Goal: Task Accomplishment & Management: Manage account settings

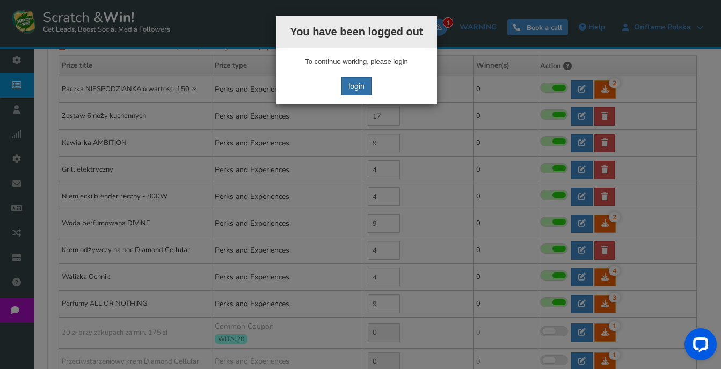
click at [355, 90] on link "login" at bounding box center [356, 86] width 30 height 18
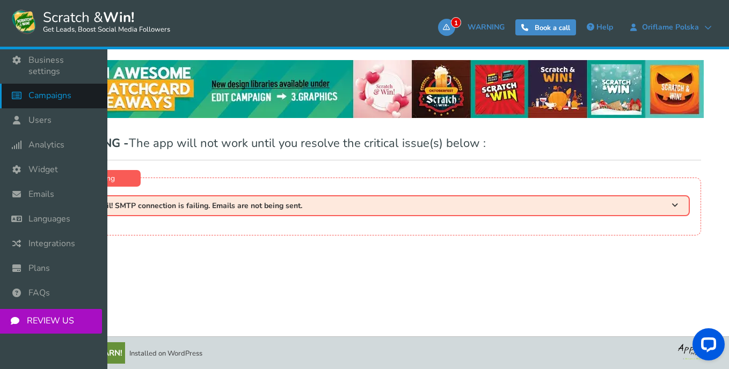
click at [69, 90] on span "Campaigns" at bounding box center [49, 95] width 43 height 11
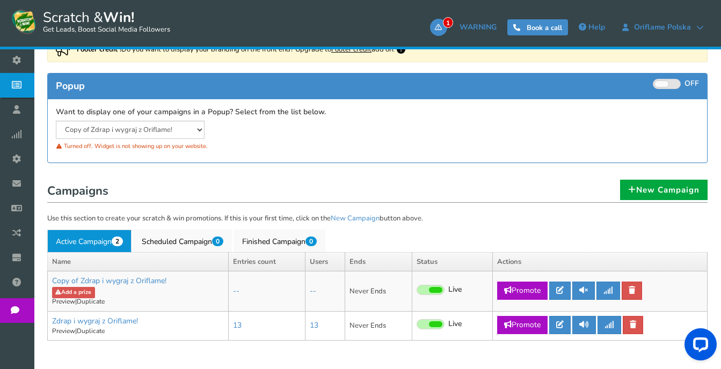
scroll to position [161, 0]
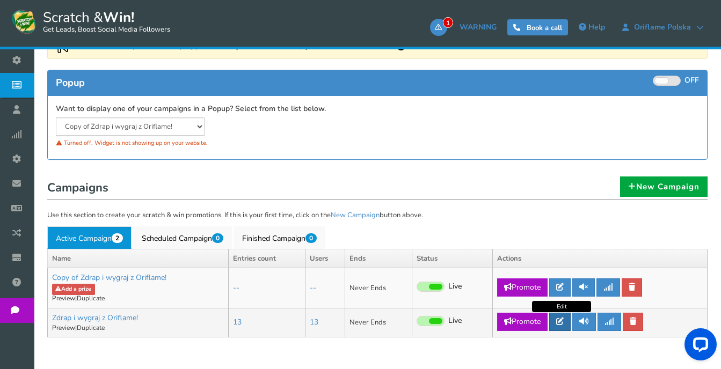
click at [563, 323] on icon at bounding box center [560, 322] width 8 height 8
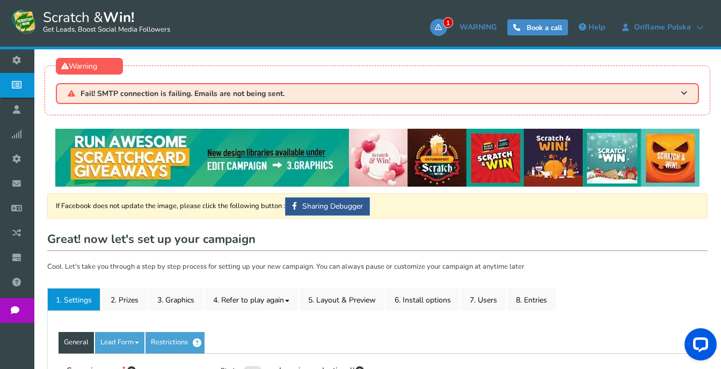
type input "Zdrap i wygraj z Oriflame!"
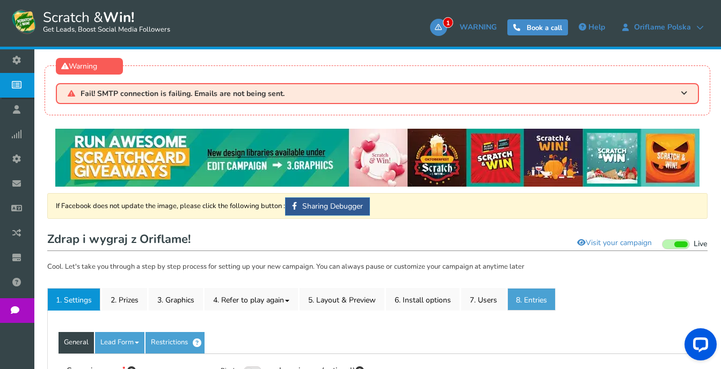
click at [532, 306] on link "8. Entries" at bounding box center [531, 299] width 48 height 23
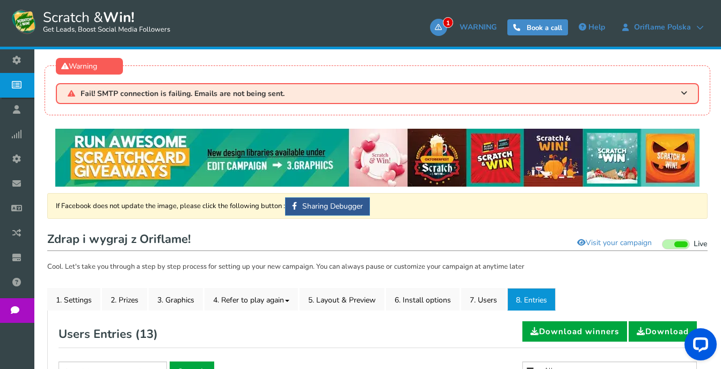
scroll to position [161, 0]
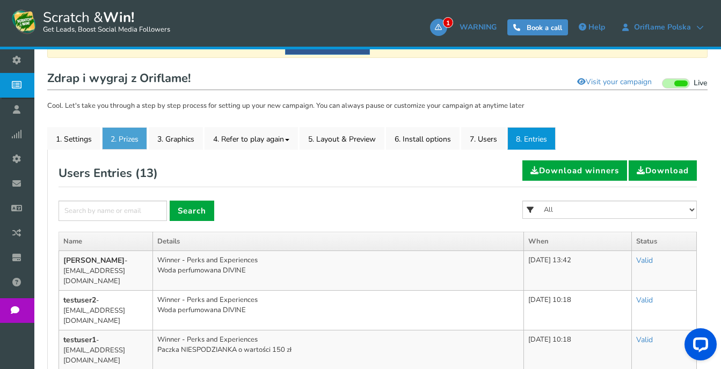
click at [128, 142] on link "2. Prizes" at bounding box center [124, 138] width 45 height 23
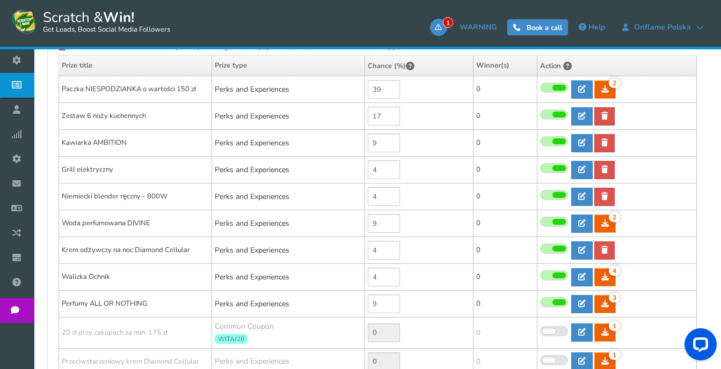
scroll to position [268, 0]
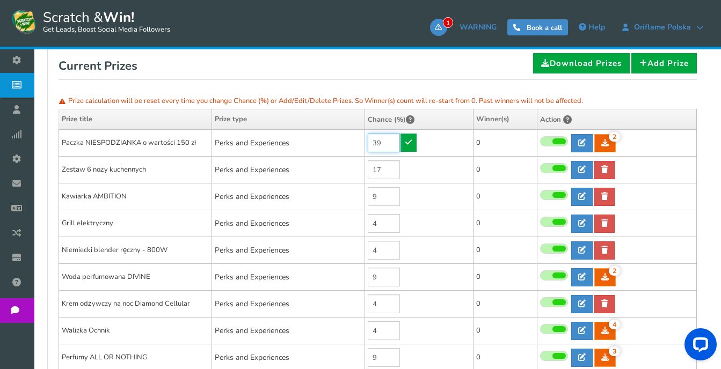
drag, startPoint x: 395, startPoint y: 141, endPoint x: 367, endPoint y: 140, distance: 29.0
click at [367, 140] on td "39" at bounding box center [419, 143] width 108 height 27
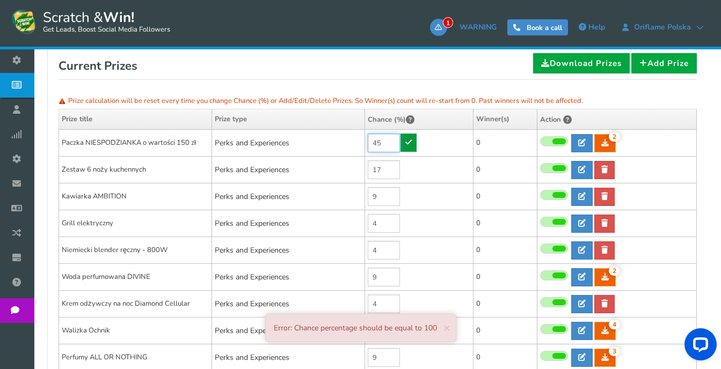
type input "45"
click at [413, 140] on link at bounding box center [408, 143] width 16 height 18
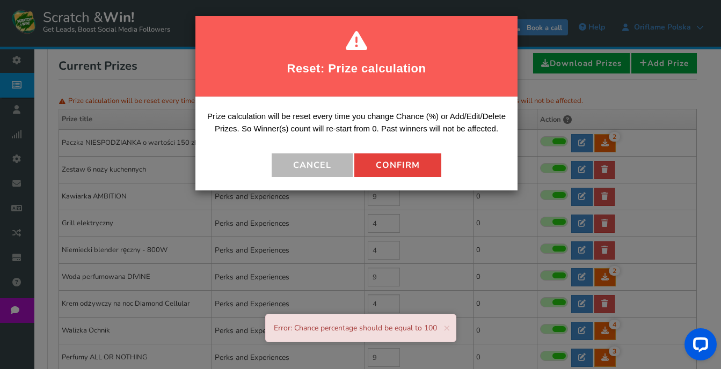
click at [399, 165] on button "Confirm" at bounding box center [397, 165] width 87 height 24
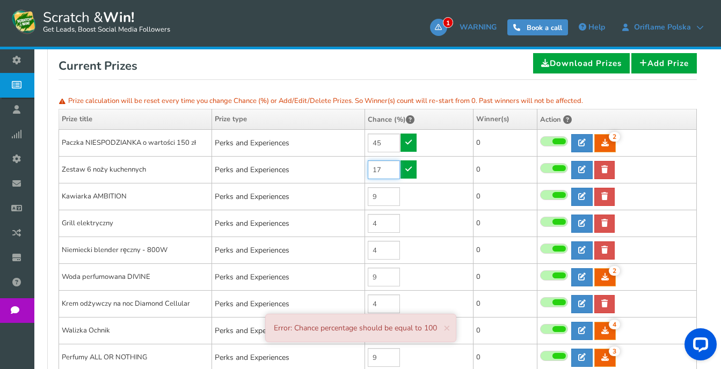
drag, startPoint x: 392, startPoint y: 172, endPoint x: 363, endPoint y: 176, distance: 29.3
click at [363, 176] on tr "Zestaw 6 noży kuchennych Perks and Experiences 17 0 0 0 Reward Time 0" at bounding box center [378, 170] width 638 height 27
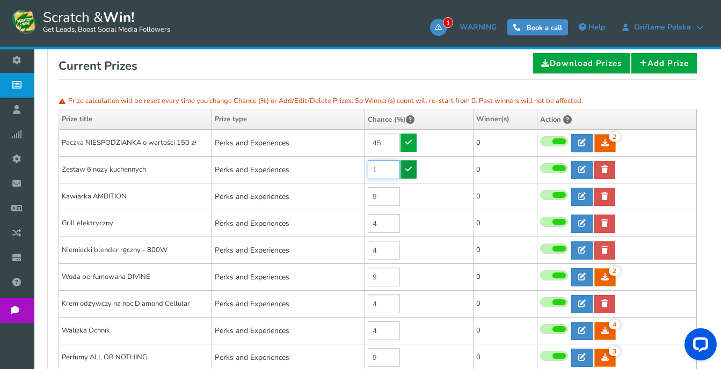
type input "1"
click at [407, 175] on link at bounding box center [408, 169] width 16 height 18
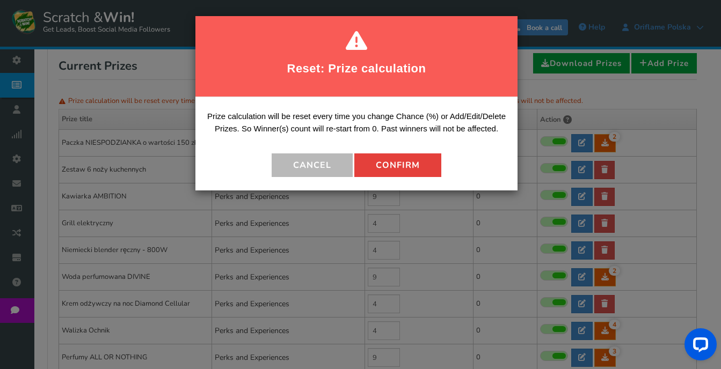
click at [404, 162] on button "Confirm" at bounding box center [397, 165] width 87 height 24
type input "11"
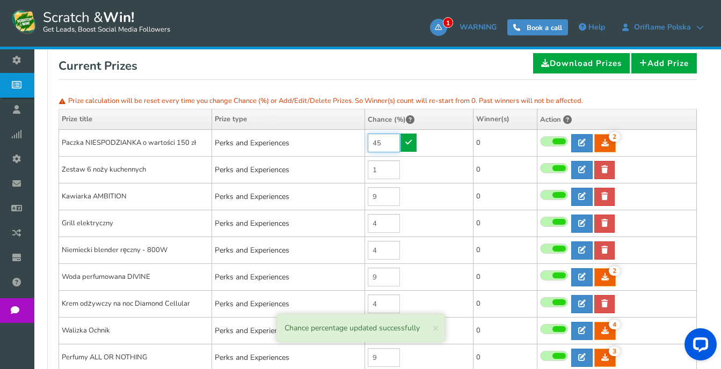
click at [392, 141] on input "45" at bounding box center [384, 143] width 32 height 19
click at [411, 144] on td "45" at bounding box center [419, 143] width 108 height 27
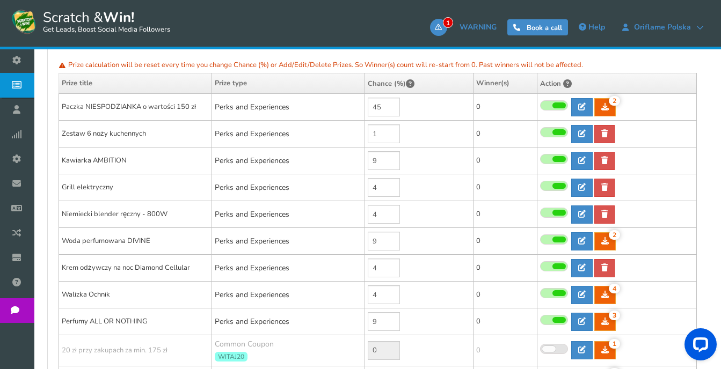
scroll to position [322, 0]
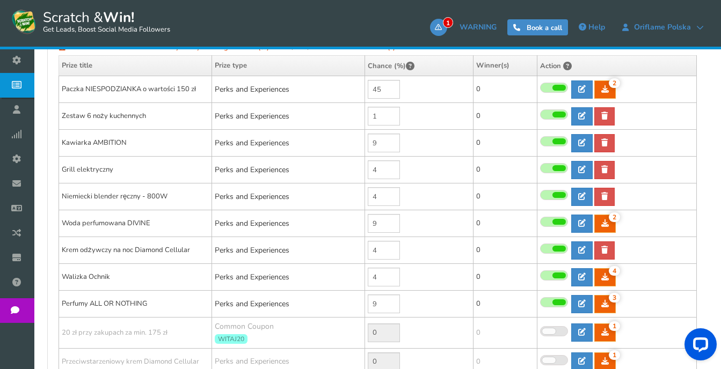
click at [559, 219] on span at bounding box center [558, 222] width 13 height 6
click at [540, 219] on input "checkbox" at bounding box center [540, 222] width 0 height 7
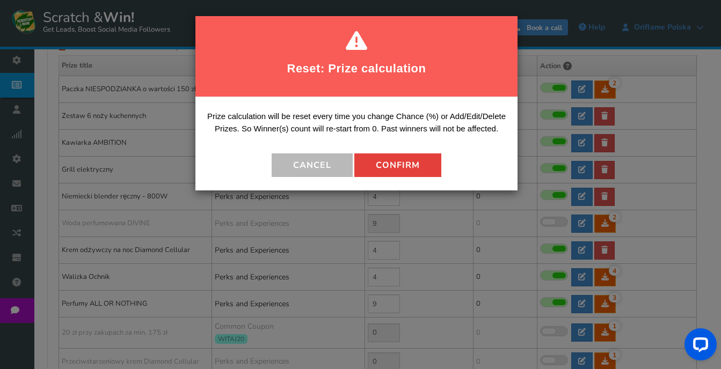
click at [390, 163] on button "Confirm" at bounding box center [397, 165] width 87 height 24
type input "0"
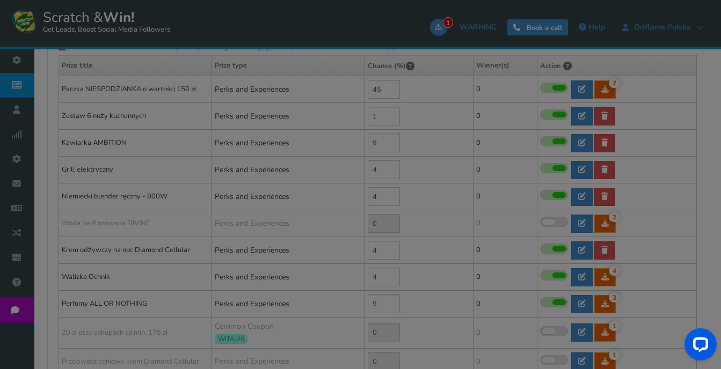
type input "26"
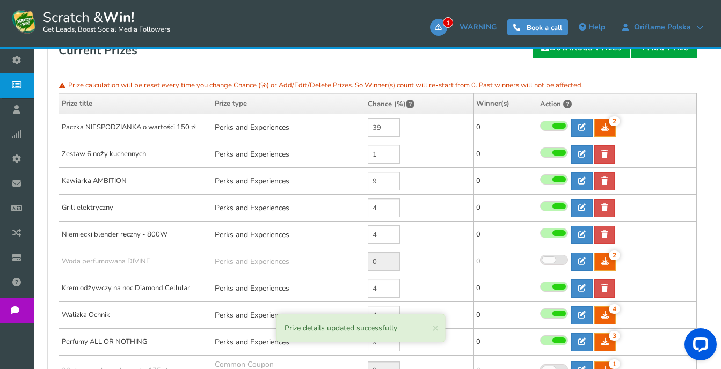
scroll to position [268, 0]
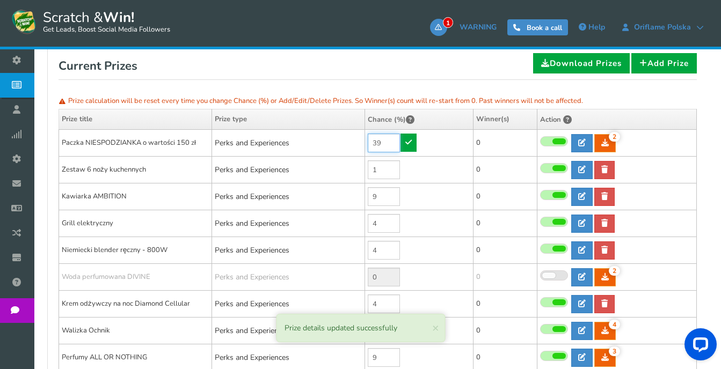
drag, startPoint x: 388, startPoint y: 148, endPoint x: 360, endPoint y: 137, distance: 30.4
click at [360, 137] on tr "Paczka NIESPODZIANKA o wartości 150 zł Perks and Experiences 39 2 2 0 Reward Ti…" at bounding box center [378, 143] width 638 height 27
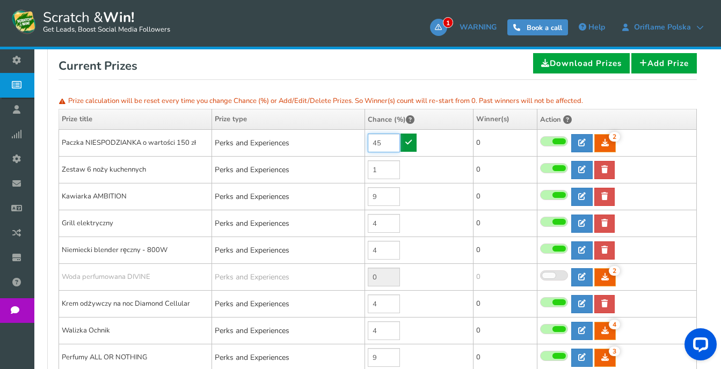
type input "45"
click at [413, 143] on link at bounding box center [408, 143] width 16 height 18
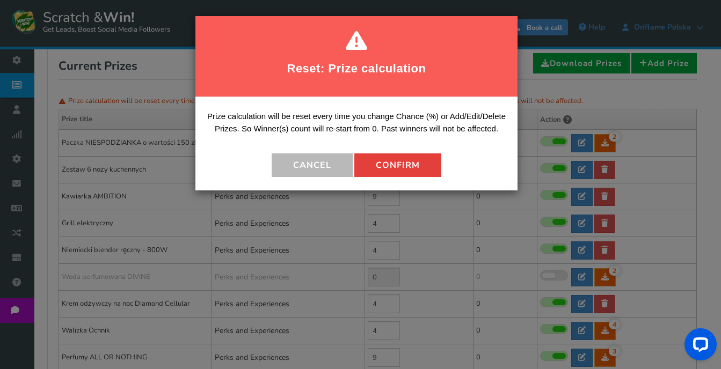
click at [406, 159] on button "Confirm" at bounding box center [397, 165] width 87 height 24
type input "20"
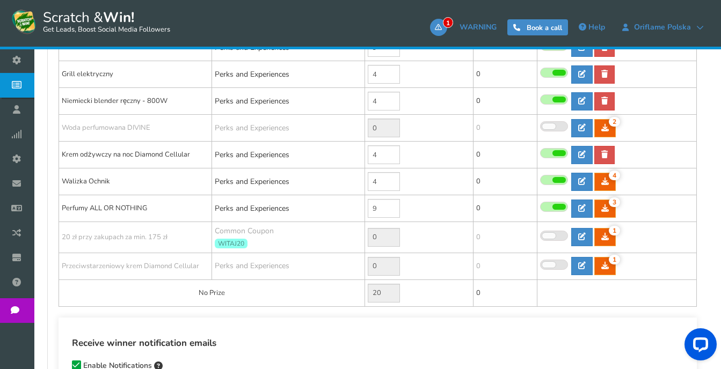
scroll to position [429, 0]
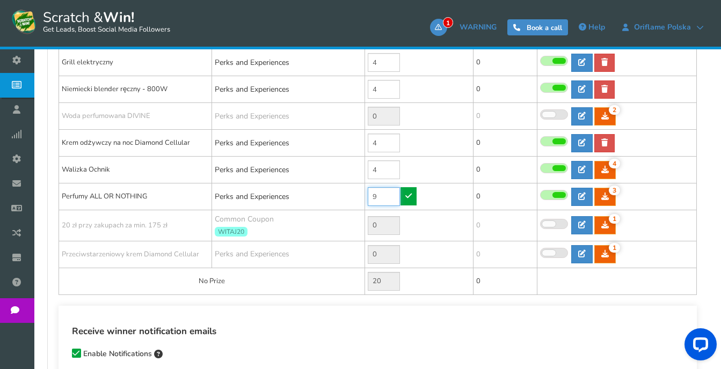
drag, startPoint x: 386, startPoint y: 199, endPoint x: 368, endPoint y: 194, distance: 18.9
click at [368, 194] on input "9" at bounding box center [384, 196] width 32 height 19
type input "10"
click at [411, 197] on icon at bounding box center [408, 196] width 6 height 8
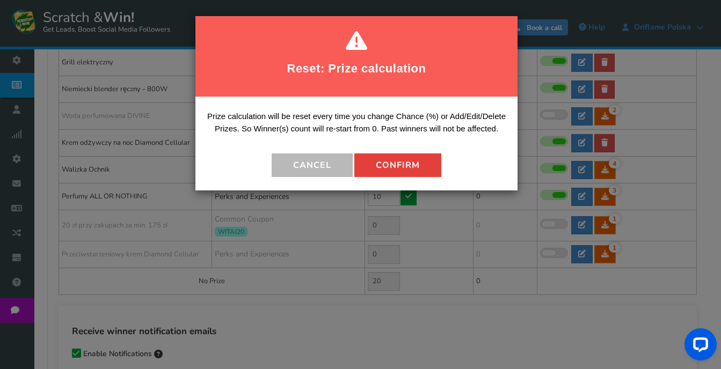
click at [396, 171] on button "Confirm" at bounding box center [397, 165] width 87 height 24
type input "19"
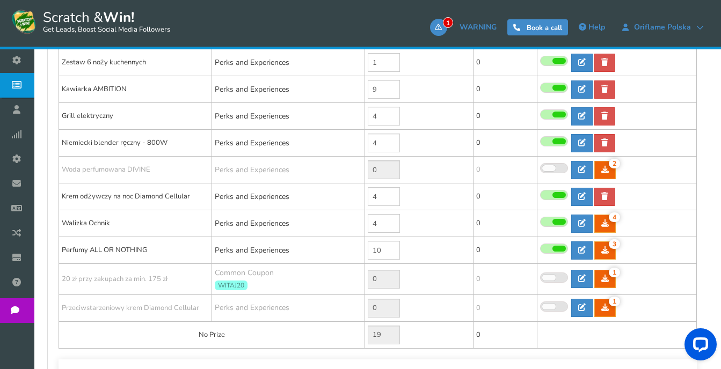
scroll to position [322, 0]
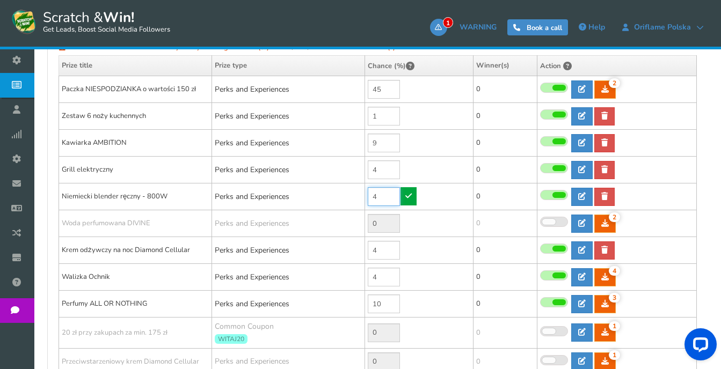
drag, startPoint x: 389, startPoint y: 201, endPoint x: 382, endPoint y: 199, distance: 7.2
click at [366, 200] on td "4" at bounding box center [419, 197] width 108 height 27
type input "5"
click at [409, 197] on icon at bounding box center [408, 196] width 6 height 8
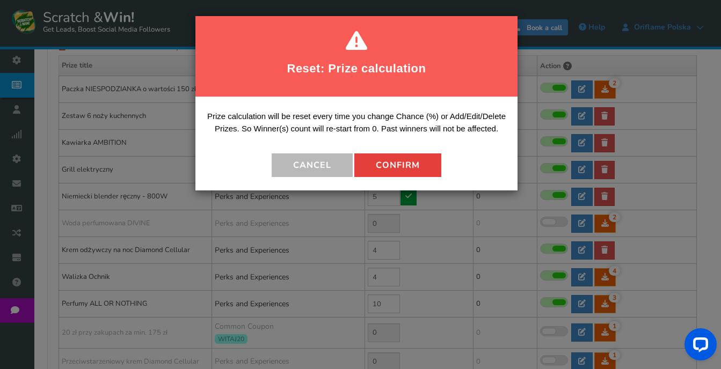
click at [377, 164] on button "Confirm" at bounding box center [397, 165] width 87 height 24
type input "18"
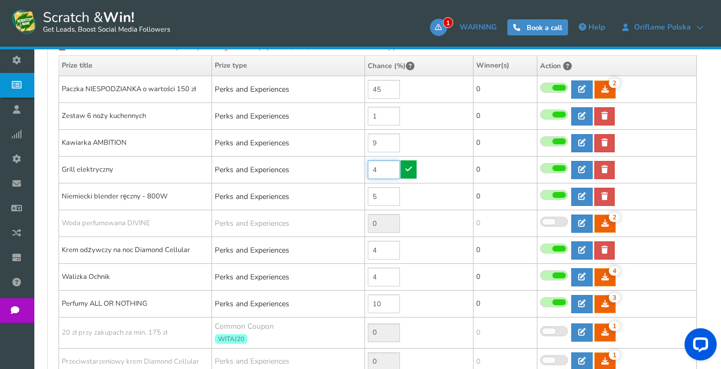
drag, startPoint x: 385, startPoint y: 172, endPoint x: 369, endPoint y: 170, distance: 16.2
click at [369, 170] on input "4" at bounding box center [384, 169] width 32 height 19
type input "5"
click at [410, 169] on icon at bounding box center [408, 169] width 6 height 8
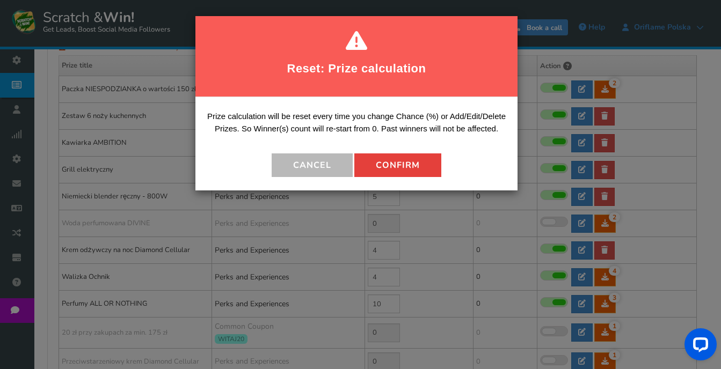
click at [391, 163] on button "Confirm" at bounding box center [397, 165] width 87 height 24
type input "17"
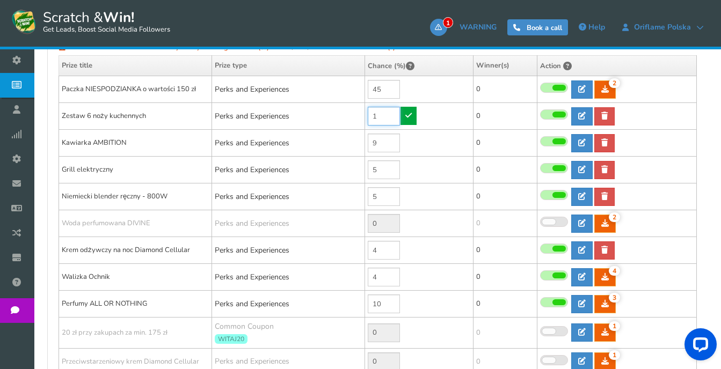
drag, startPoint x: 382, startPoint y: 119, endPoint x: 364, endPoint y: 114, distance: 17.8
click at [365, 114] on td "1" at bounding box center [419, 116] width 108 height 27
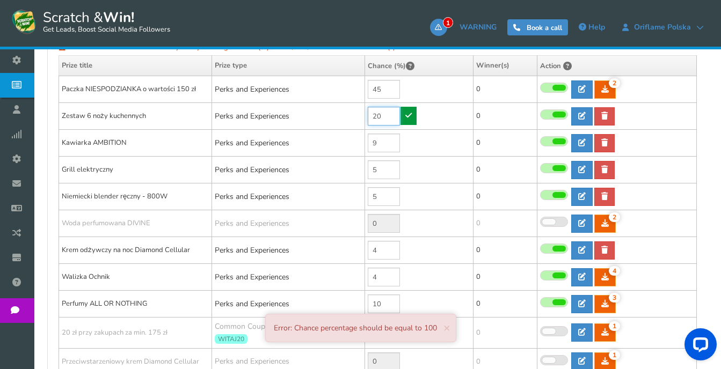
type input "20"
click at [408, 119] on icon at bounding box center [408, 116] width 6 height 8
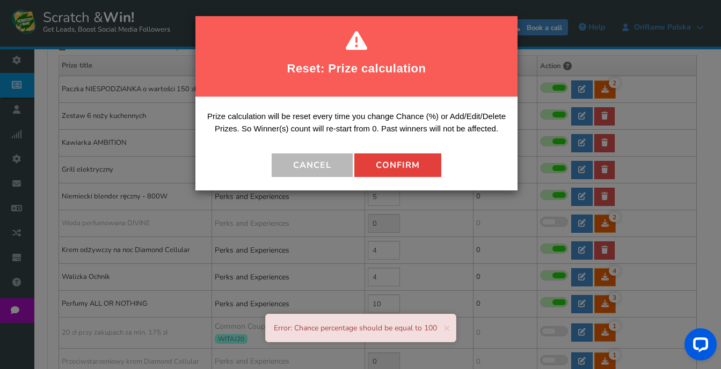
click at [404, 159] on button "Confirm" at bounding box center [397, 165] width 87 height 24
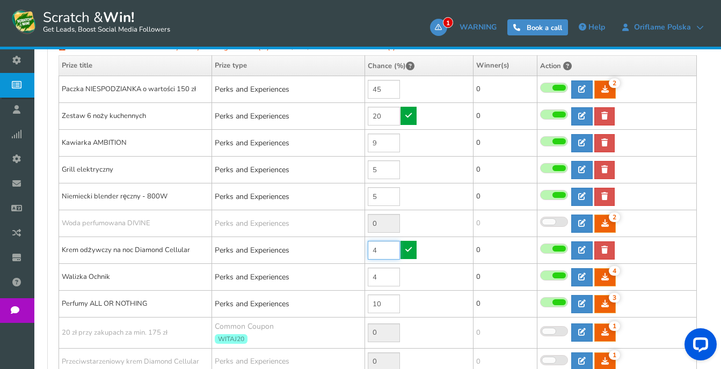
click at [391, 255] on input "4" at bounding box center [384, 250] width 32 height 19
drag, startPoint x: 391, startPoint y: 145, endPoint x: 370, endPoint y: 138, distance: 22.6
click at [370, 138] on input "9" at bounding box center [384, 143] width 32 height 19
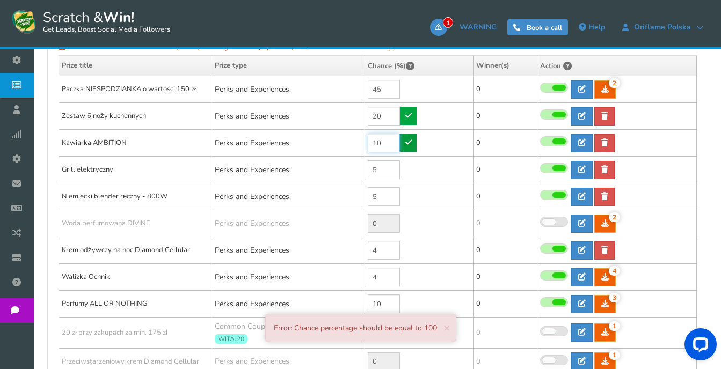
type input "10"
click at [408, 147] on link at bounding box center [408, 143] width 16 height 18
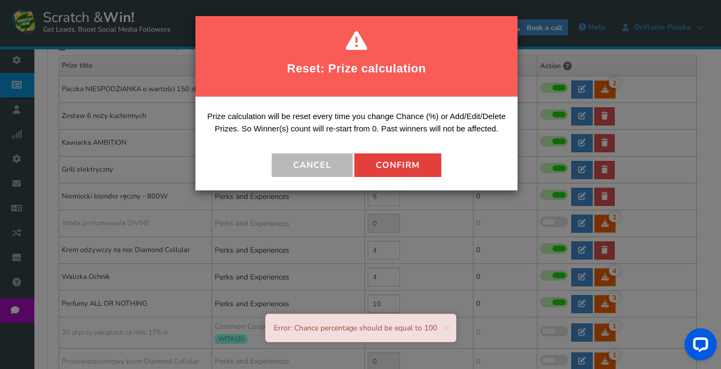
click at [401, 165] on button "Confirm" at bounding box center [397, 165] width 87 height 24
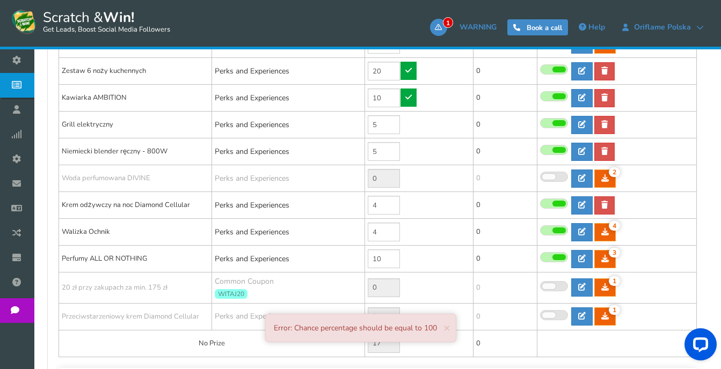
scroll to position [376, 0]
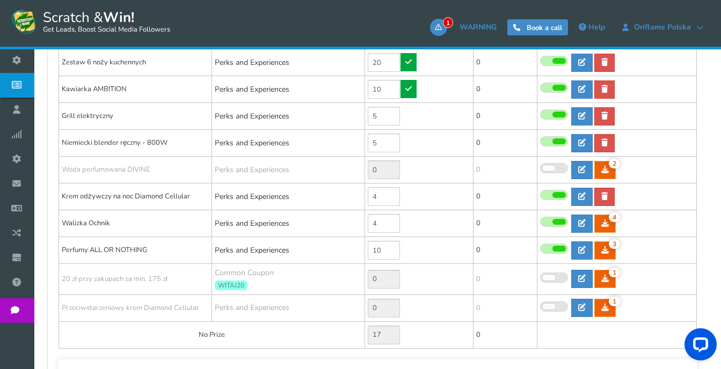
click at [552, 225] on span at bounding box center [554, 222] width 28 height 10
click at [540, 225] on input "checkbox" at bounding box center [540, 222] width 0 height 7
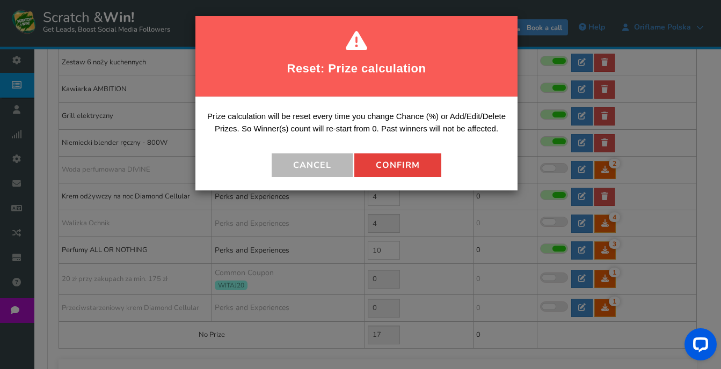
click at [417, 168] on button "Confirm" at bounding box center [397, 165] width 87 height 24
type input "0"
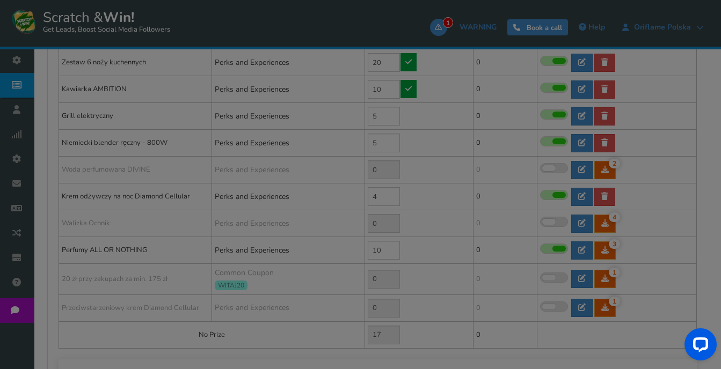
type input "21"
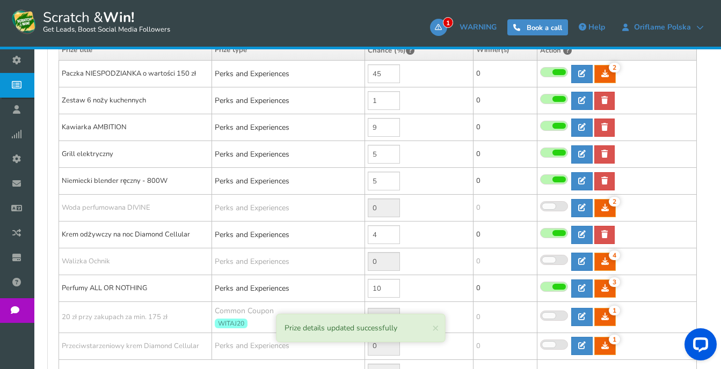
scroll to position [322, 0]
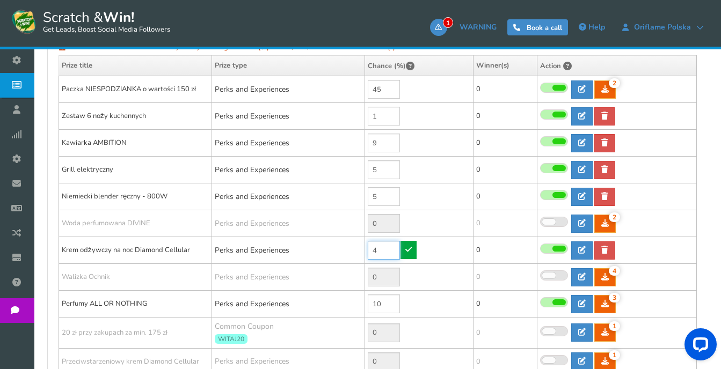
drag, startPoint x: 383, startPoint y: 254, endPoint x: 369, endPoint y: 253, distance: 14.6
click at [369, 253] on input "4" at bounding box center [384, 250] width 32 height 19
type input "5"
click at [407, 253] on icon at bounding box center [408, 250] width 6 height 8
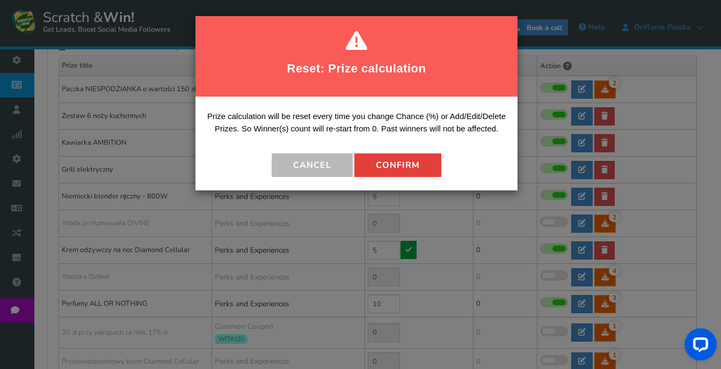
click at [391, 164] on button "Confirm" at bounding box center [397, 165] width 87 height 24
type input "20"
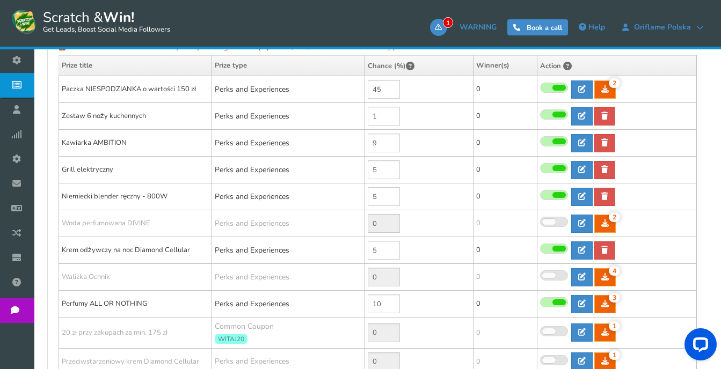
scroll to position [376, 0]
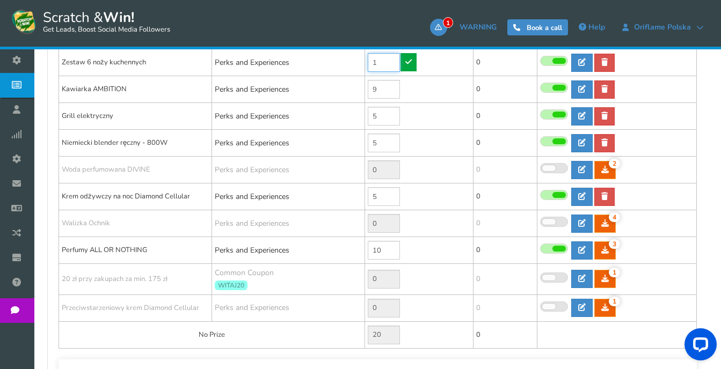
drag, startPoint x: 389, startPoint y: 58, endPoint x: 368, endPoint y: 54, distance: 20.7
click at [368, 54] on input "1" at bounding box center [384, 62] width 32 height 19
type input "20"
click at [409, 65] on icon at bounding box center [408, 62] width 6 height 8
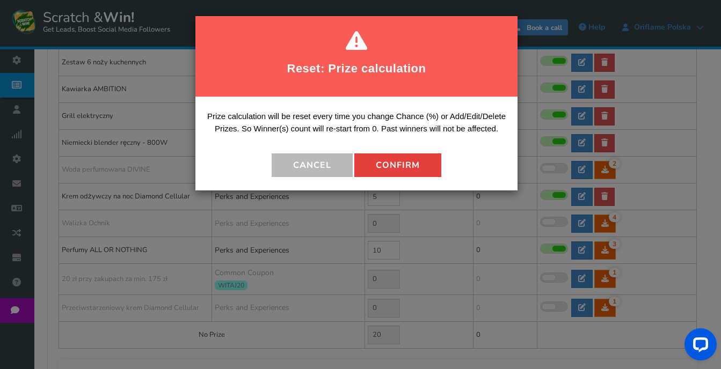
click at [400, 164] on button "Confirm" at bounding box center [397, 165] width 87 height 24
type input "1"
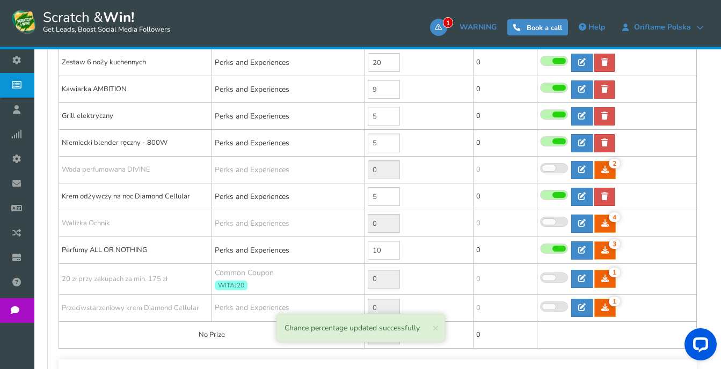
scroll to position [322, 0]
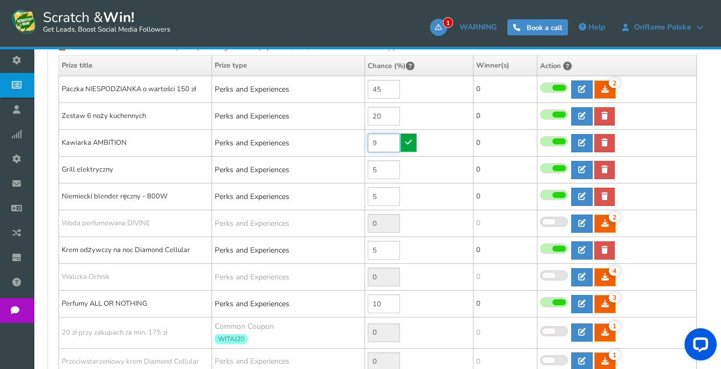
drag, startPoint x: 378, startPoint y: 146, endPoint x: 370, endPoint y: 144, distance: 8.3
click at [370, 144] on input "9" at bounding box center [384, 143] width 32 height 19
type input "10"
click at [408, 148] on link at bounding box center [408, 143] width 16 height 18
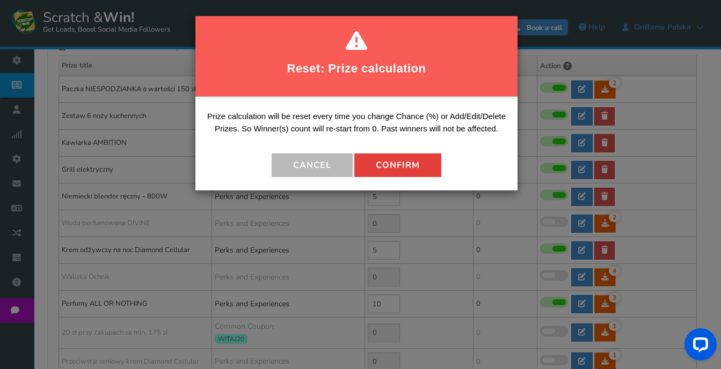
click at [402, 158] on button "Confirm" at bounding box center [397, 165] width 87 height 24
type input "0"
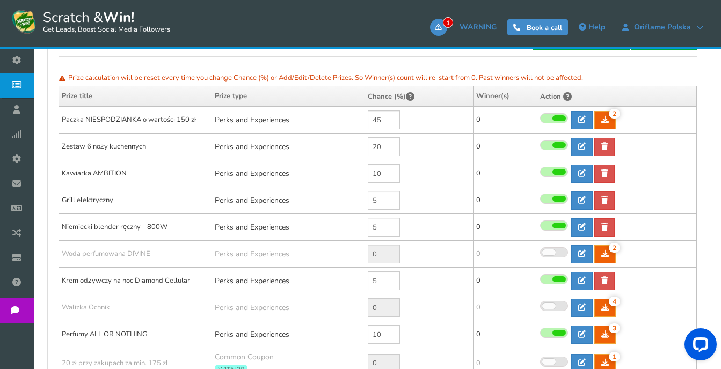
scroll to position [268, 0]
